Goal: Task Accomplishment & Management: Complete application form

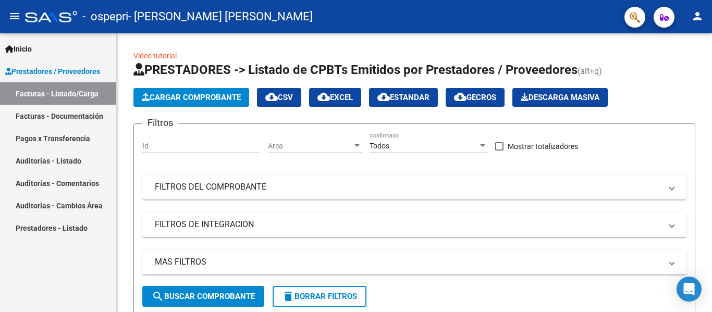
scroll to position [278, 0]
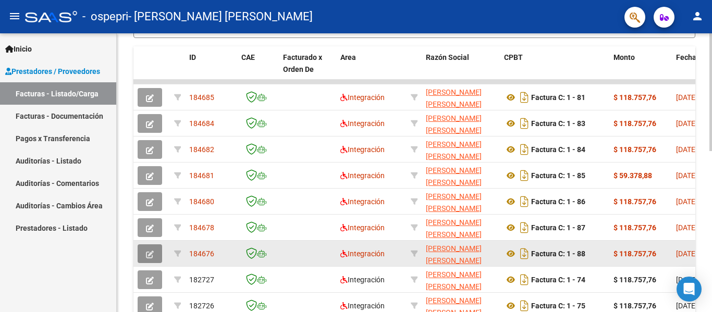
click at [151, 255] on icon "button" at bounding box center [150, 255] width 8 height 8
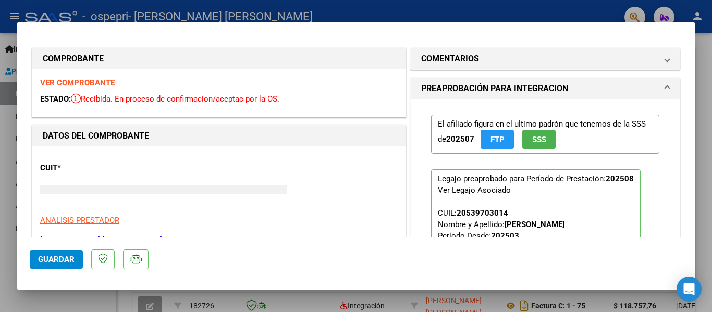
type input "$ 0,00"
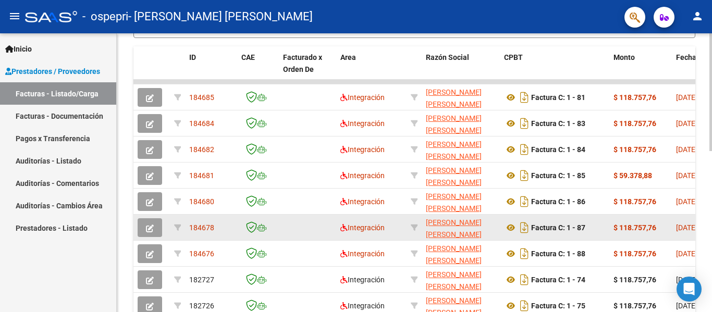
click at [146, 228] on icon "button" at bounding box center [150, 229] width 8 height 8
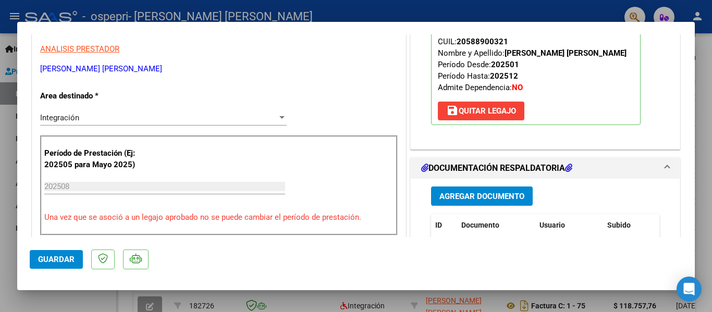
scroll to position [261, 0]
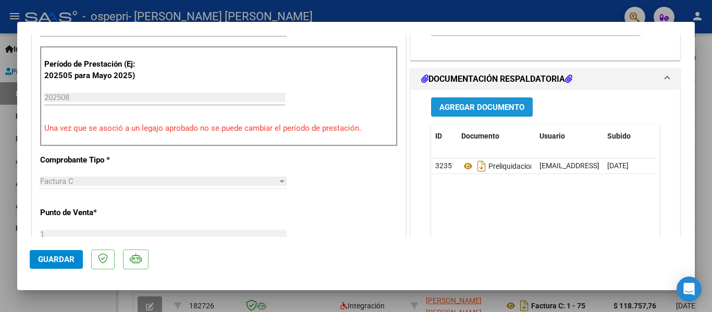
click at [471, 108] on span "Agregar Documento" at bounding box center [481, 107] width 85 height 9
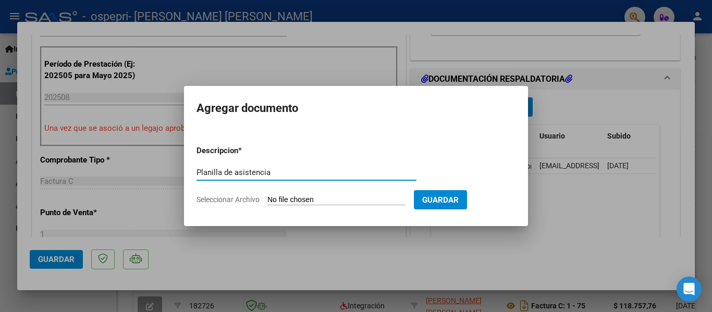
drag, startPoint x: 280, startPoint y: 174, endPoint x: 195, endPoint y: 168, distance: 85.7
click at [195, 168] on mat-dialog-content "Descripcion * Planilla de asistencia Escriba aquí una descripcion Seleccionar A…" at bounding box center [356, 171] width 344 height 84
type input "Planilla de asistencia"
click at [344, 198] on input "Seleccionar Archivo" at bounding box center [336, 200] width 138 height 10
type input "C:\fakepath\Planilla de asistencia [PERSON_NAME].jpg"
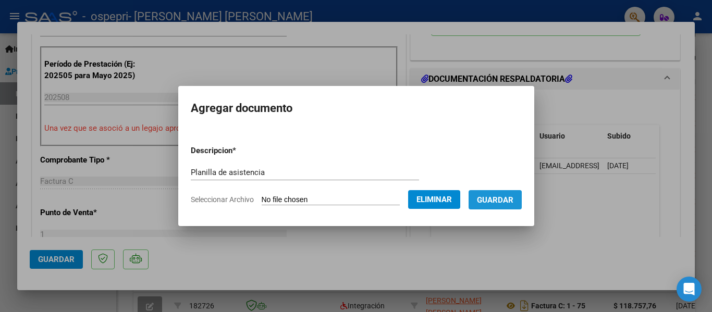
click at [503, 201] on span "Guardar" at bounding box center [495, 199] width 36 height 9
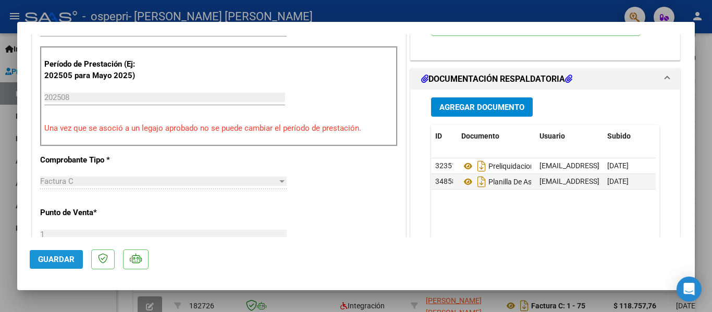
click at [45, 263] on span "Guardar" at bounding box center [56, 259] width 36 height 9
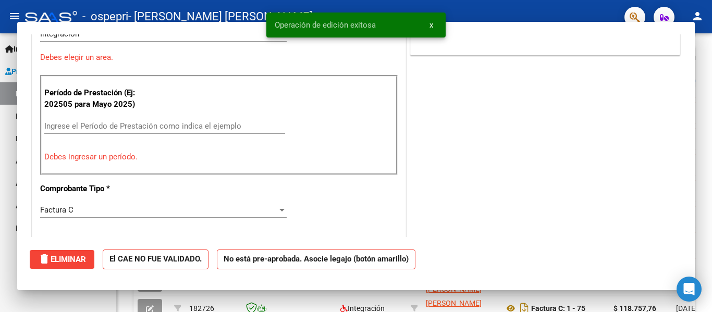
scroll to position [0, 0]
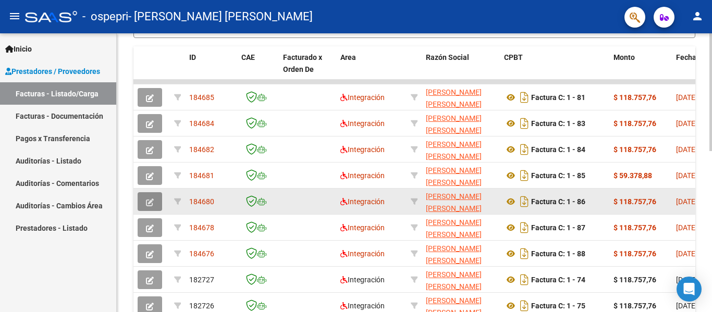
click at [155, 195] on button "button" at bounding box center [150, 201] width 25 height 19
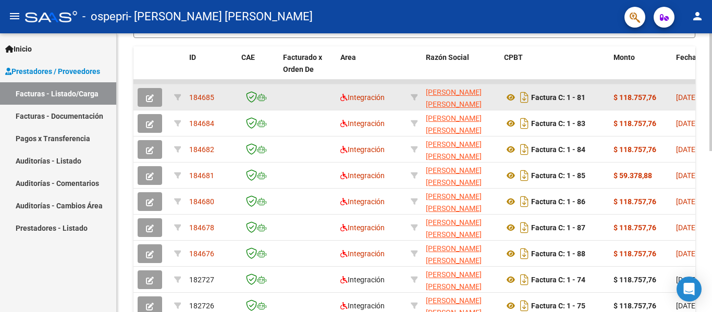
click at [161, 99] on button "button" at bounding box center [150, 97] width 25 height 19
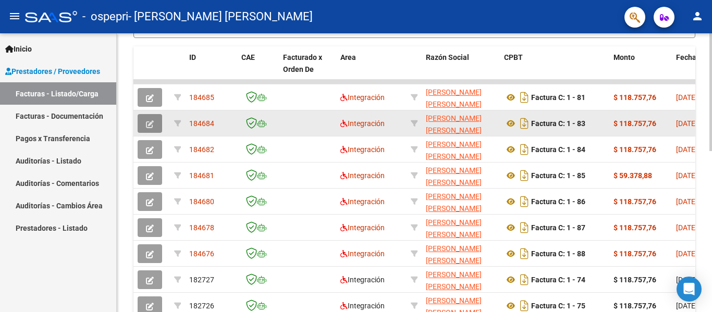
click at [146, 123] on icon "button" at bounding box center [150, 124] width 8 height 8
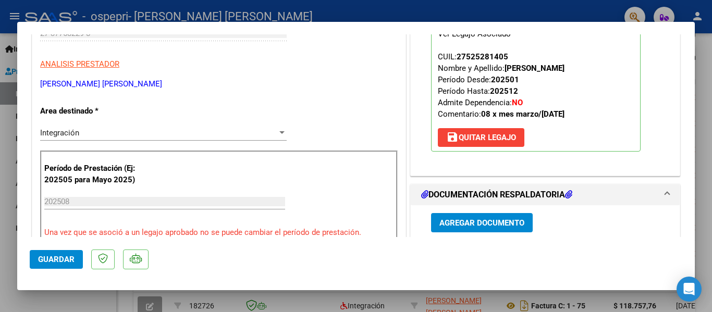
scroll to position [261, 0]
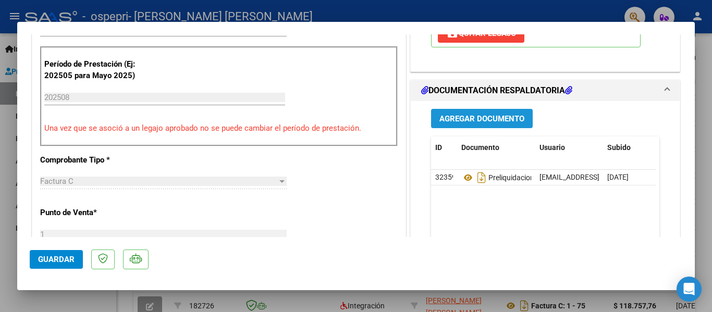
click at [467, 113] on button "Agregar Documento" at bounding box center [482, 118] width 102 height 19
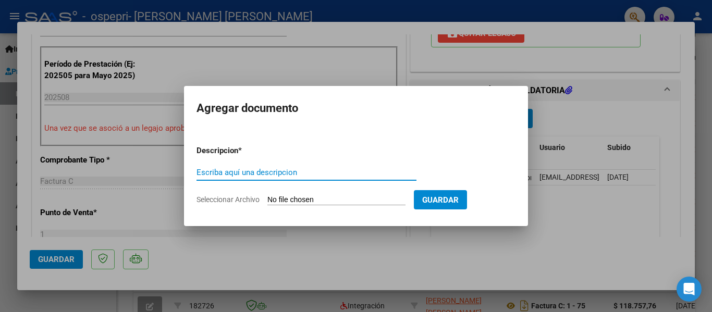
paste input "Planilla de asistencia"
type input "Planilla de asistencia"
click at [302, 198] on input "Seleccionar Archivo" at bounding box center [336, 200] width 138 height 10
type input "C:\fakepath\Planilla de asistencia Jazmin.jpg"
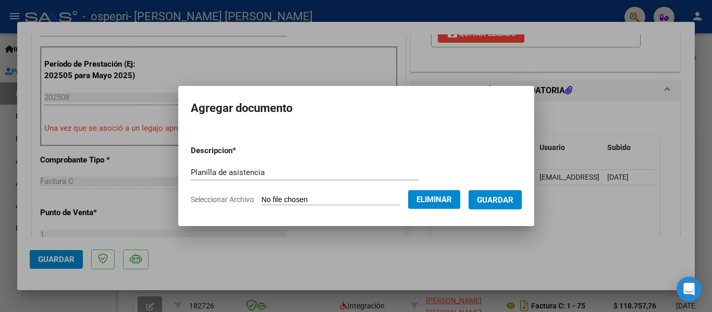
click at [497, 212] on form "Descripcion * Planilla de asistencia Escriba aquí una descripcion Seleccionar A…" at bounding box center [356, 175] width 331 height 76
click at [497, 206] on button "Guardar" at bounding box center [495, 199] width 53 height 19
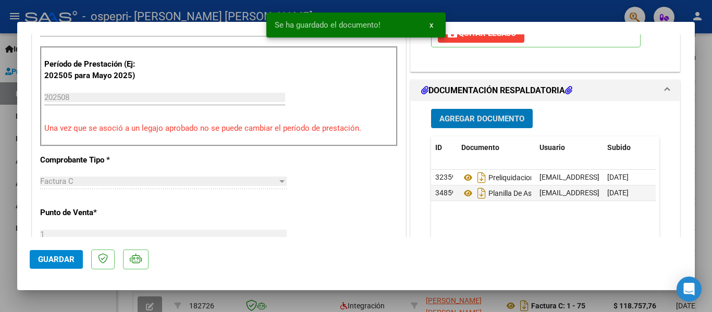
click at [70, 258] on span "Guardar" at bounding box center [56, 259] width 36 height 9
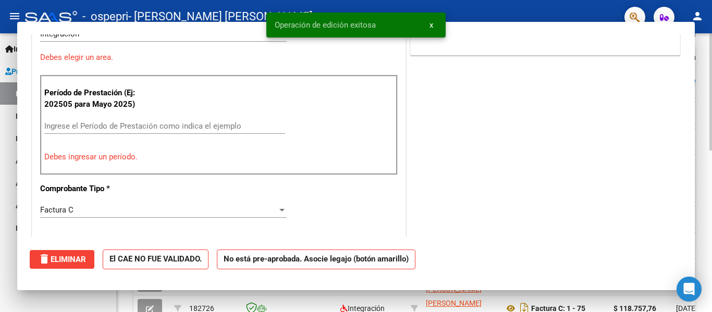
scroll to position [0, 0]
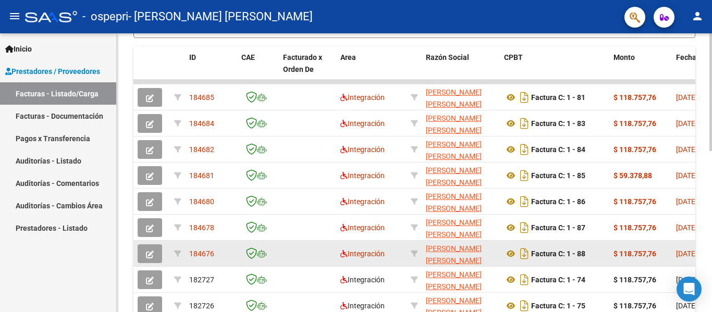
click at [145, 259] on button "button" at bounding box center [150, 253] width 25 height 19
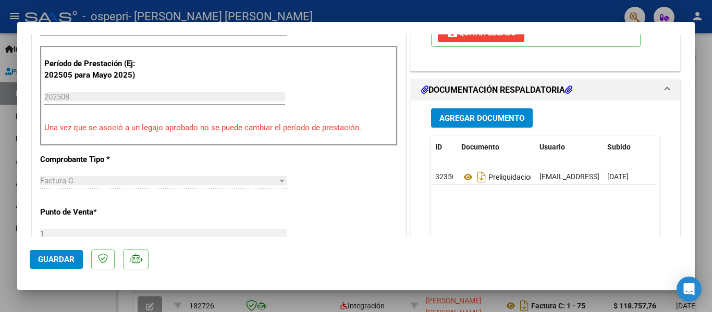
scroll to position [261, 0]
click at [495, 118] on span "Agregar Documento" at bounding box center [481, 118] width 85 height 9
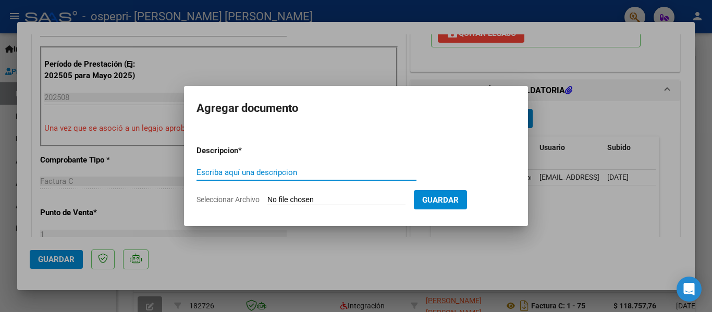
paste input "Planilla de asistencia"
type input "Planilla de asistencia"
click at [338, 198] on input "Seleccionar Archivo" at bounding box center [336, 200] width 138 height 10
type input "C:\fakepath\Planilla de asistencia [PERSON_NAME].jpg"
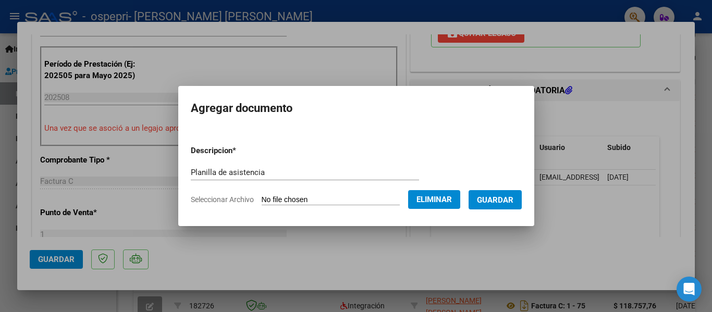
click at [511, 199] on span "Guardar" at bounding box center [495, 199] width 36 height 9
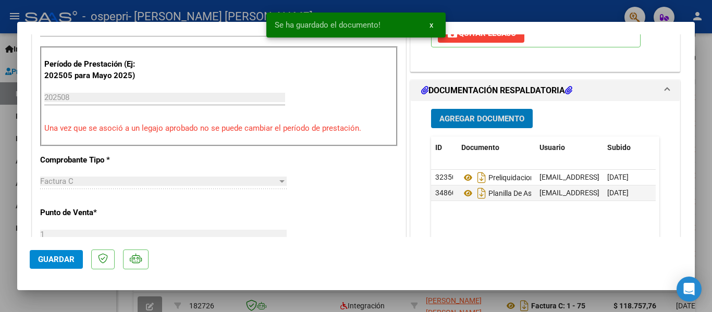
click at [67, 258] on span "Guardar" at bounding box center [56, 259] width 36 height 9
type input "$ 0,00"
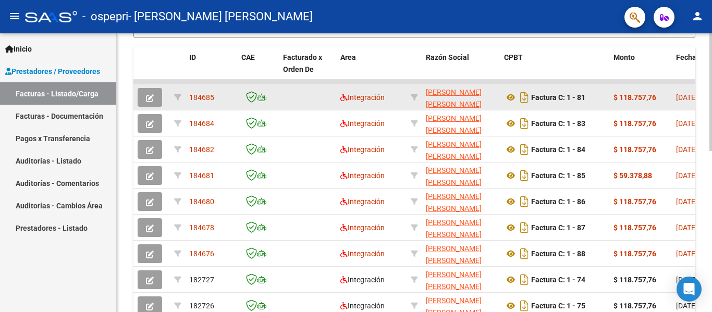
click at [152, 94] on icon "button" at bounding box center [150, 98] width 8 height 8
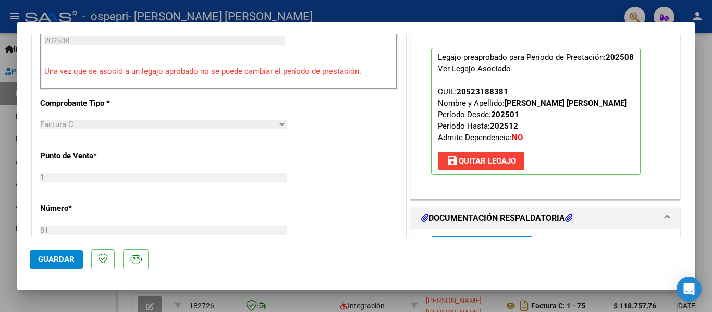
scroll to position [365, 0]
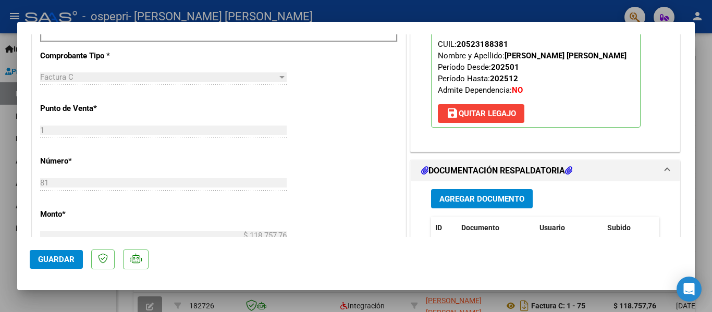
click at [467, 199] on span "Agregar Documento" at bounding box center [481, 198] width 85 height 9
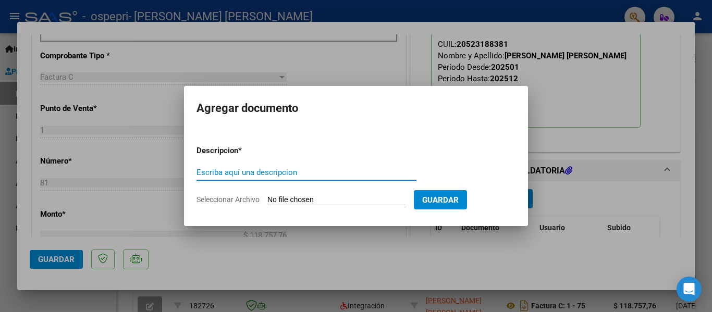
paste input "Planilla de asistencia"
type input "Planilla de asistencia"
click at [337, 199] on input "Seleccionar Archivo" at bounding box center [336, 200] width 138 height 10
type input "C:\fakepath\Planilla de asistencia [PERSON_NAME].jpg"
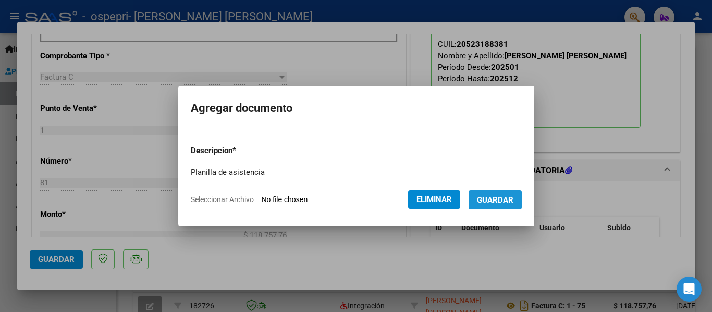
click at [506, 201] on span "Guardar" at bounding box center [495, 199] width 36 height 9
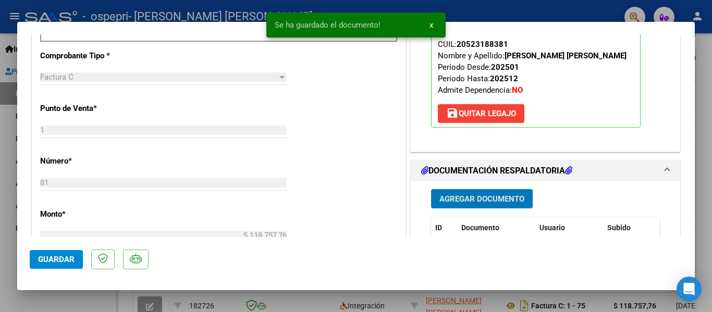
click at [45, 255] on span "Guardar" at bounding box center [56, 259] width 36 height 9
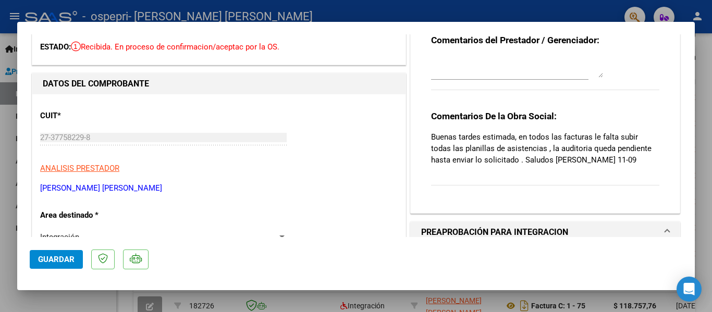
scroll to position [0, 0]
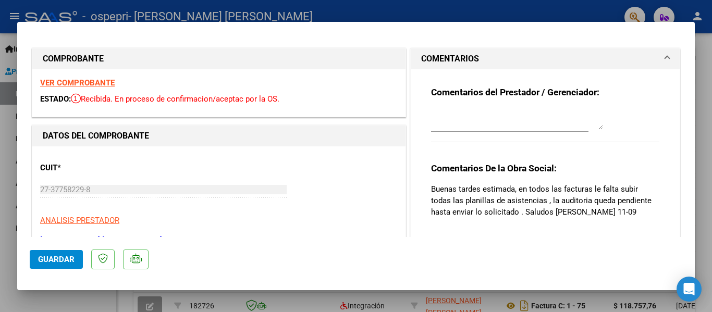
click at [482, 128] on textarea at bounding box center [517, 119] width 172 height 21
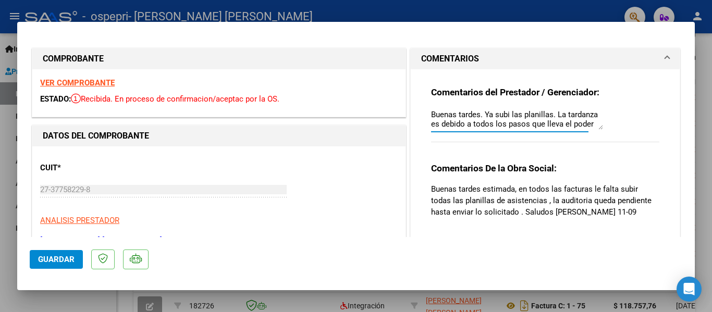
click at [556, 124] on textarea "Buenas tardes. Ya subi las planillas. La tardanza es debido a todos los pasos q…" at bounding box center [517, 119] width 172 height 21
click at [558, 124] on textarea "Buenas tardes. Ya subi las planillas. La tardanza es debido a todos los pasos e…" at bounding box center [517, 119] width 172 height 21
click at [553, 120] on textarea "Buenas tardes. Ya subi las planillas. La tardanza es debido a todos los pasos e…" at bounding box center [517, 119] width 172 height 21
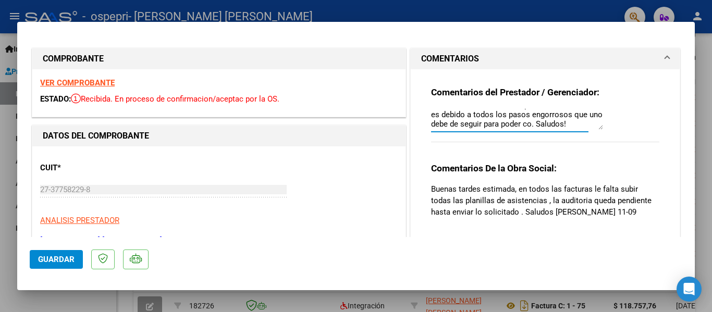
scroll to position [18, 0]
click at [553, 122] on textarea "Buenas tardes. Ya subi las planillas. La tardanza es debido a todos los pasos e…" at bounding box center [517, 119] width 172 height 21
click at [594, 128] on textarea "Buenas tardes. Ya subi las planillas. La tardanza es debido a todos los pasos e…" at bounding box center [517, 119] width 172 height 21
click at [559, 120] on textarea "Buenas tardes. Ya subi las planillas. La tardanza es debido a todos los pasos e…" at bounding box center [517, 119] width 172 height 21
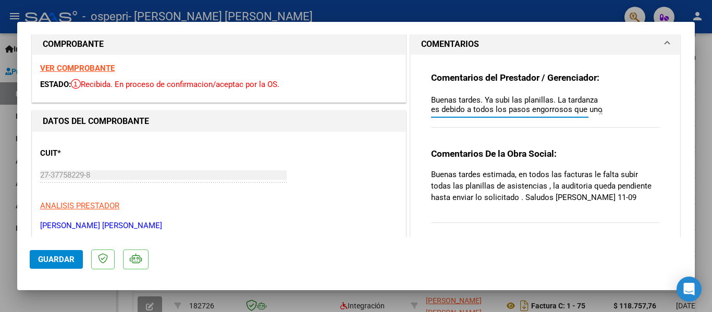
scroll to position [0, 0]
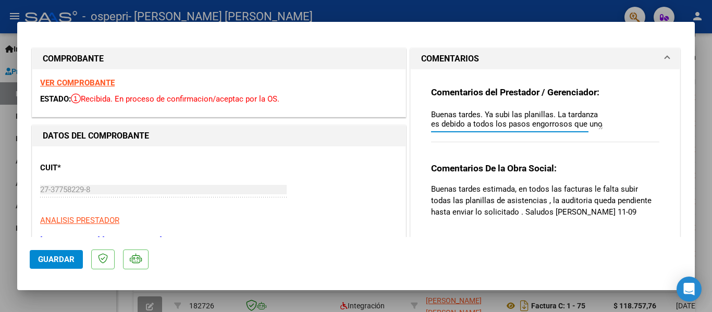
click at [543, 118] on textarea "Buenas tardes. Ya subi las planillas. La tardanza es debido a todos los pasos e…" at bounding box center [517, 119] width 172 height 21
click at [558, 120] on textarea "Buenas tardes. Ya subi las planillas. La tardanza es debido a todos los pasos e…" at bounding box center [517, 119] width 172 height 21
click at [596, 127] on textarea "Buenas tardes. Ya subi las planillas. La tardanza es debido a todos los pasos e…" at bounding box center [517, 119] width 172 height 21
click at [598, 128] on textarea "Buenas tardes. Ya subi las planillas. La tardanza es debido a todos los pasos e…" at bounding box center [517, 119] width 172 height 21
click at [597, 126] on textarea "Buenas tardes. Ya subi las planillas. La tardanza es debido a todos los pasos e…" at bounding box center [517, 119] width 172 height 21
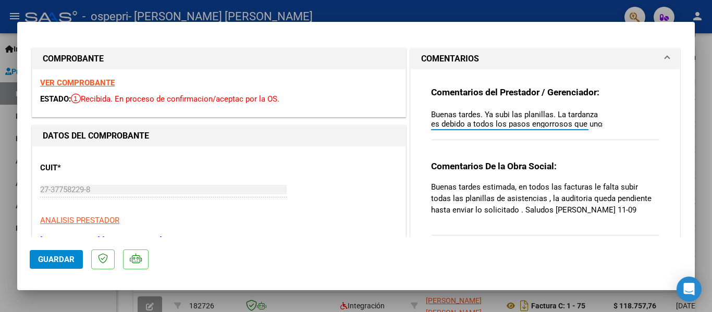
click at [595, 121] on textarea "Buenas tardes. Ya subi las planillas. La tardanza es debido a todos los pasos e…" at bounding box center [517, 118] width 172 height 19
type textarea "Buenas tardes. Ya subi las planillas. La tardanza es debido a todos los pasos e…"
type input "$ 0,00"
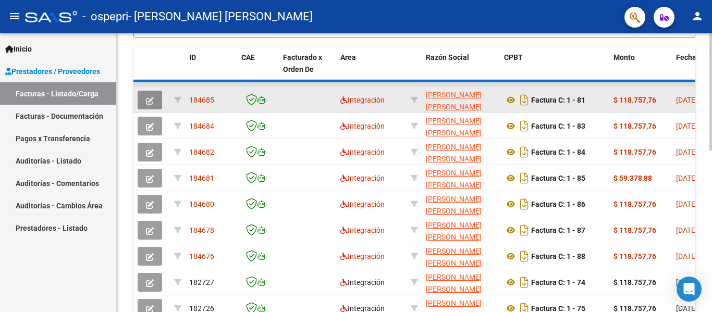
click at [148, 101] on icon "button" at bounding box center [150, 101] width 8 height 8
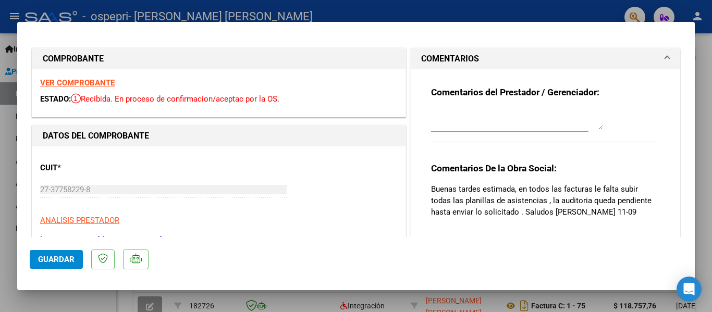
click at [496, 127] on textarea at bounding box center [517, 119] width 172 height 21
type textarea "S"
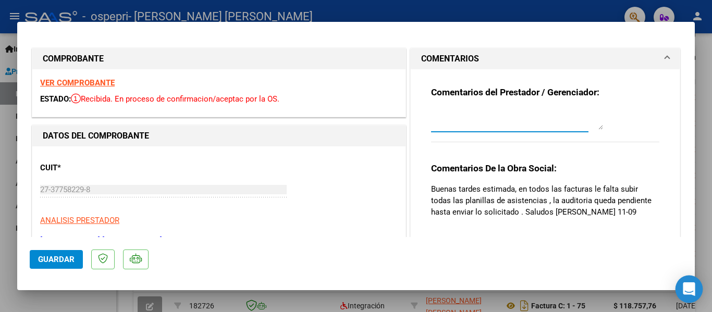
click at [685, 284] on icon "Open Intercom Messenger" at bounding box center [689, 290] width 12 height 14
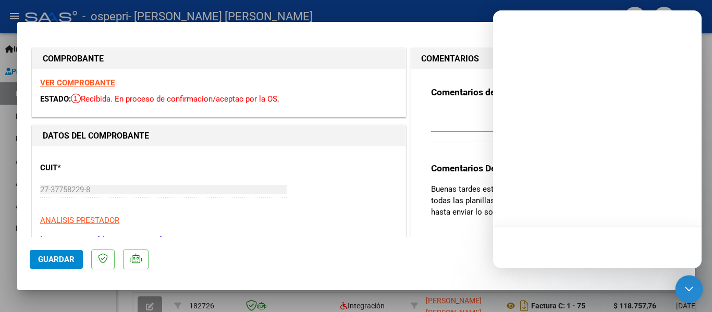
click at [692, 287] on icon "Open Intercom Messenger" at bounding box center [689, 290] width 14 height 14
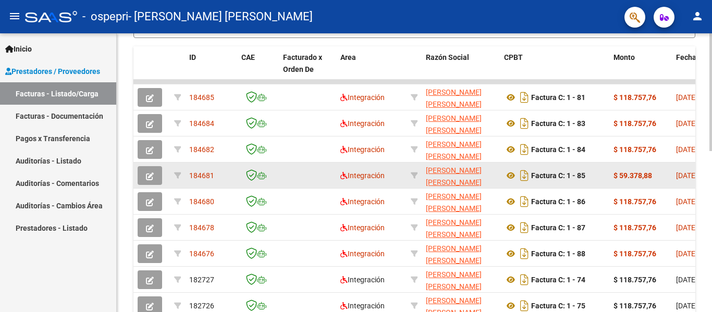
scroll to position [330, 0]
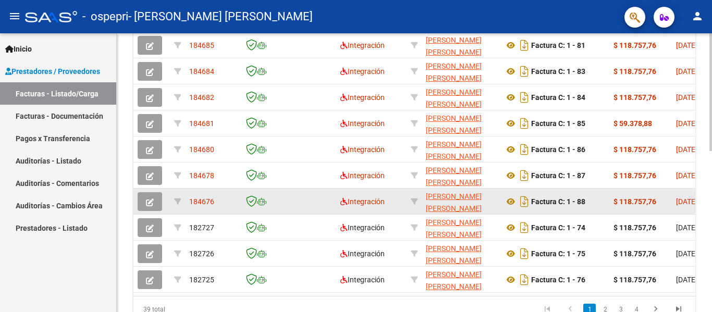
click at [146, 202] on icon "button" at bounding box center [150, 203] width 8 height 8
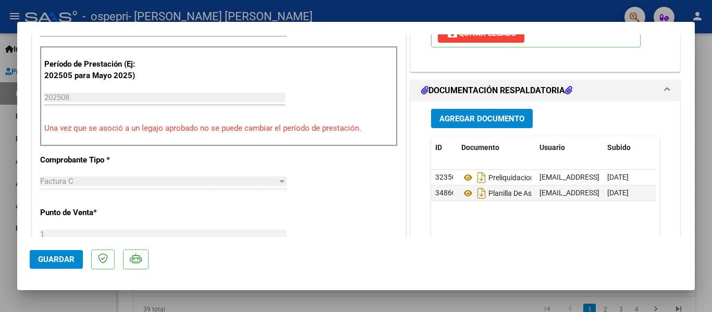
type input "$ 0,00"
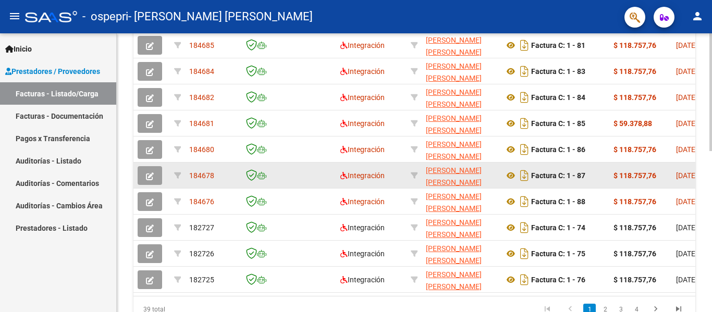
click at [158, 178] on button "button" at bounding box center [150, 175] width 25 height 19
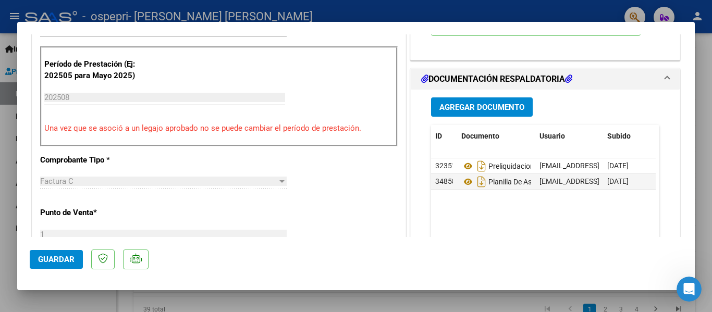
scroll to position [0, 0]
type input "$ 0,00"
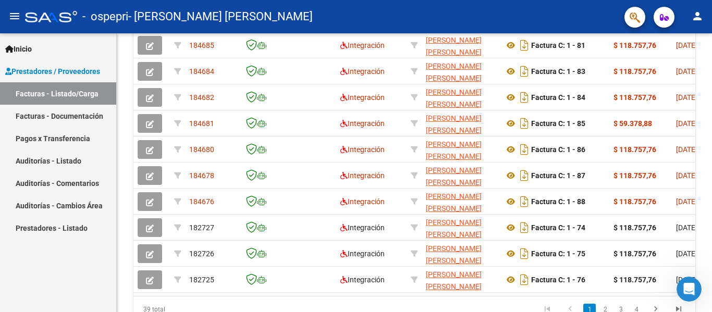
scroll to position [330, 0]
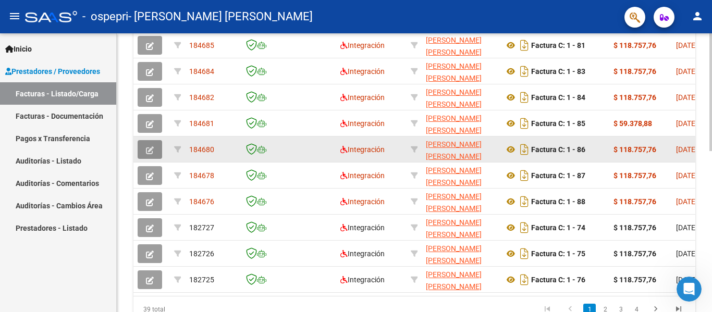
click at [156, 150] on button "button" at bounding box center [150, 149] width 25 height 19
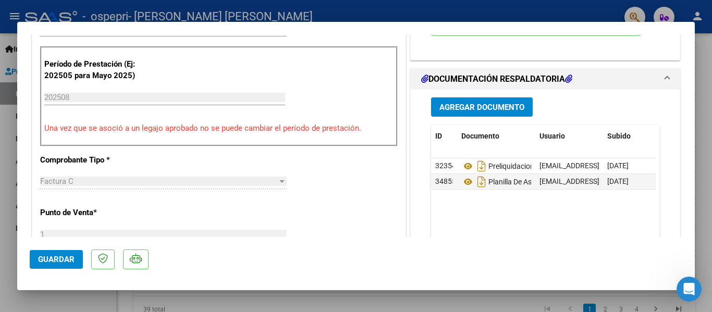
type input "$ 0,00"
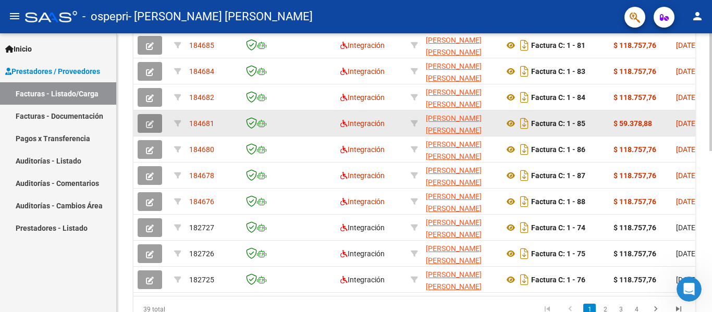
click at [151, 121] on icon "button" at bounding box center [150, 124] width 8 height 8
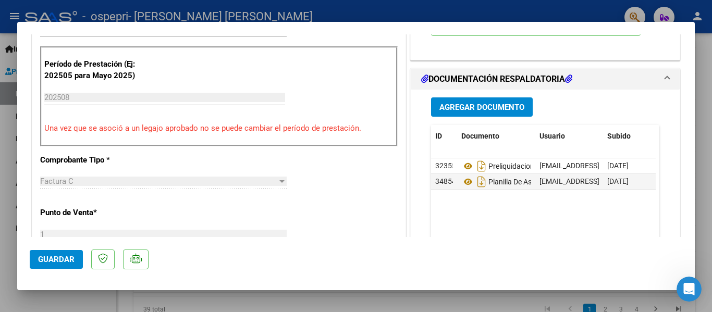
type input "$ 0,00"
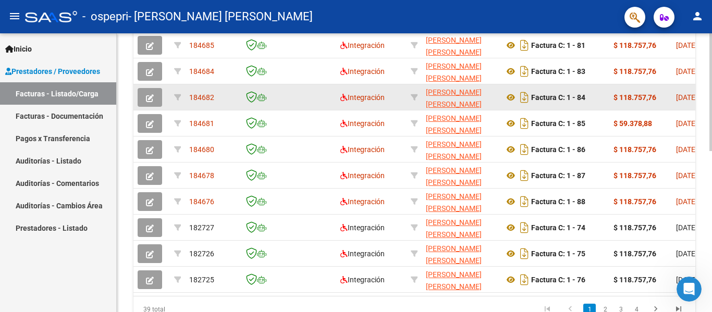
click at [154, 95] on button "button" at bounding box center [150, 97] width 25 height 19
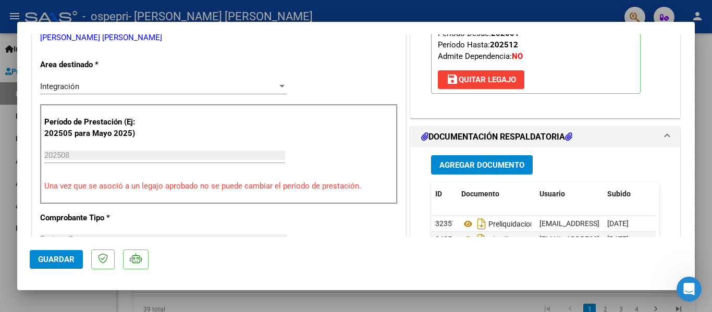
scroll to position [261, 0]
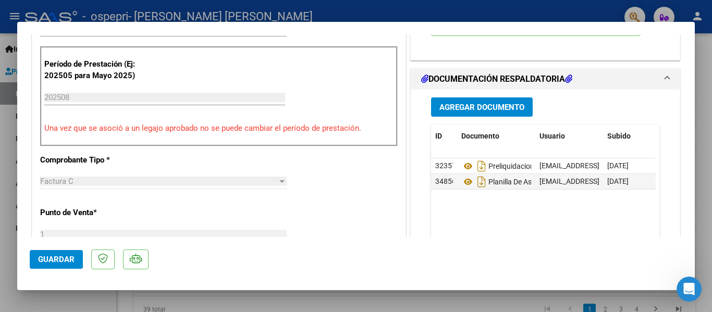
type input "$ 0,00"
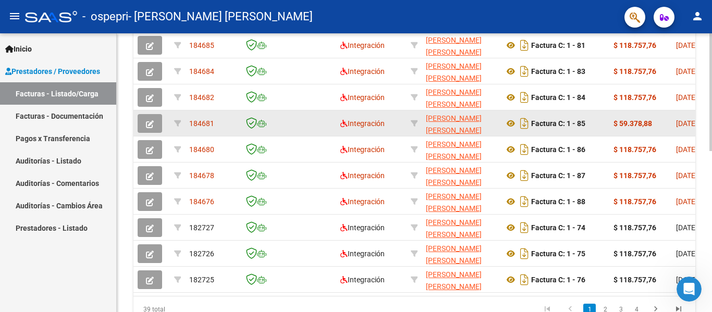
scroll to position [330, 0]
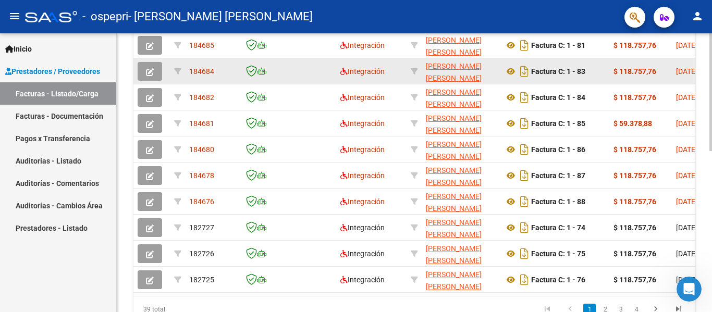
click at [149, 65] on button "button" at bounding box center [150, 71] width 25 height 19
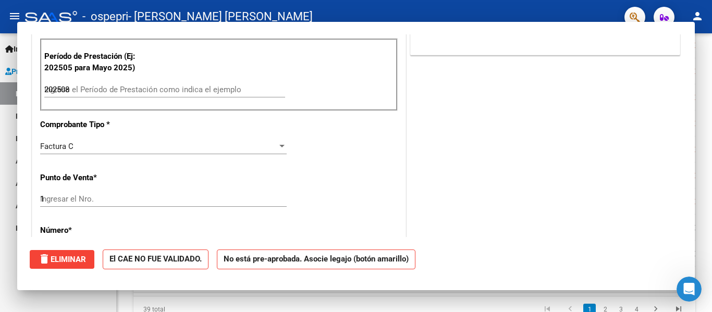
type input "$ 0,00"
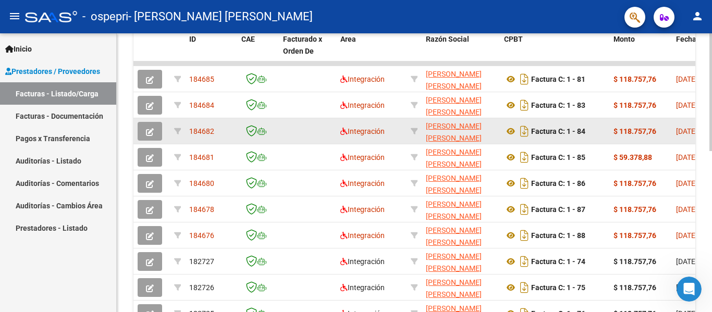
scroll to position [278, 0]
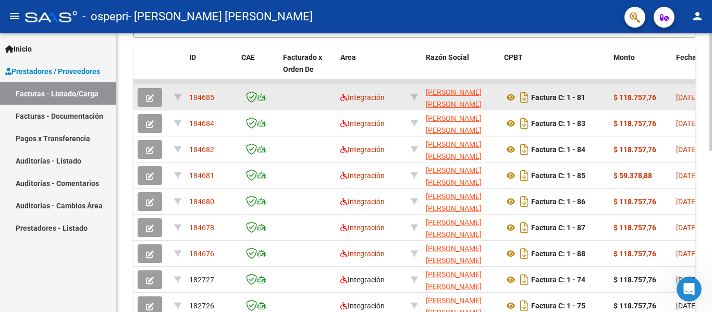
click at [152, 95] on icon "button" at bounding box center [150, 98] width 8 height 8
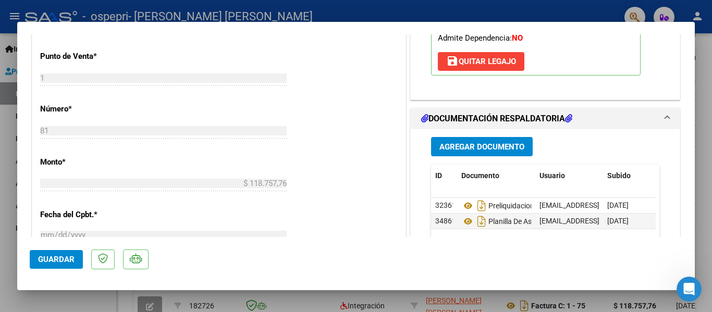
type input "$ 0,00"
